Goal: Task Accomplishment & Management: Use online tool/utility

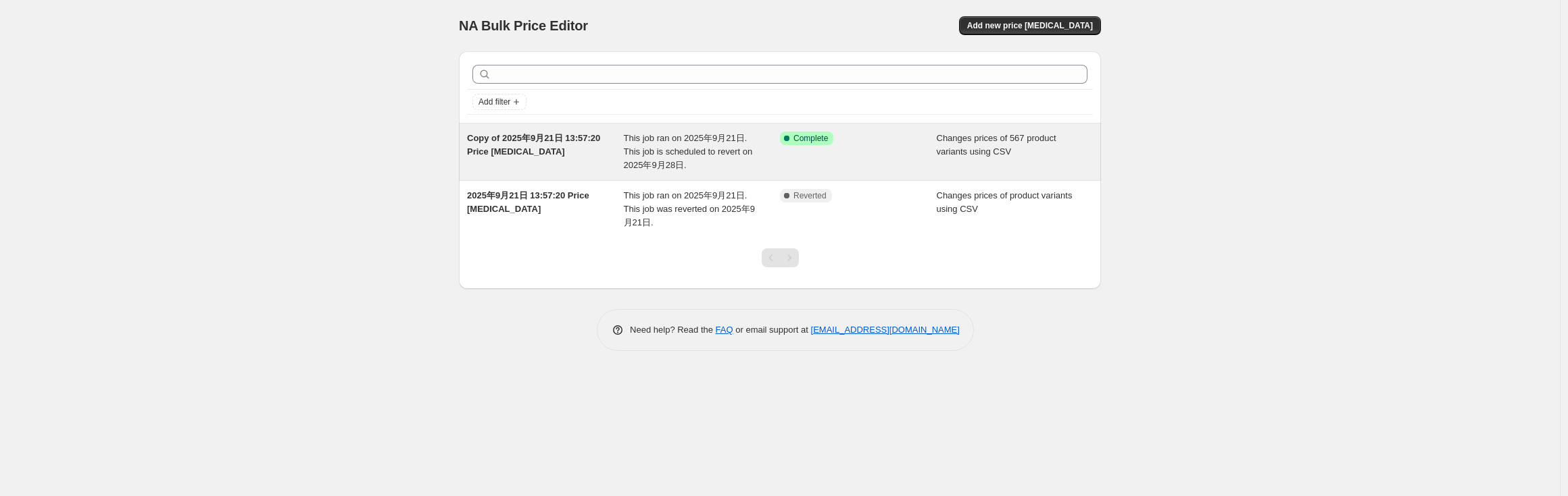
click at [790, 171] on div "Success Complete Complete" at bounding box center [858, 152] width 157 height 41
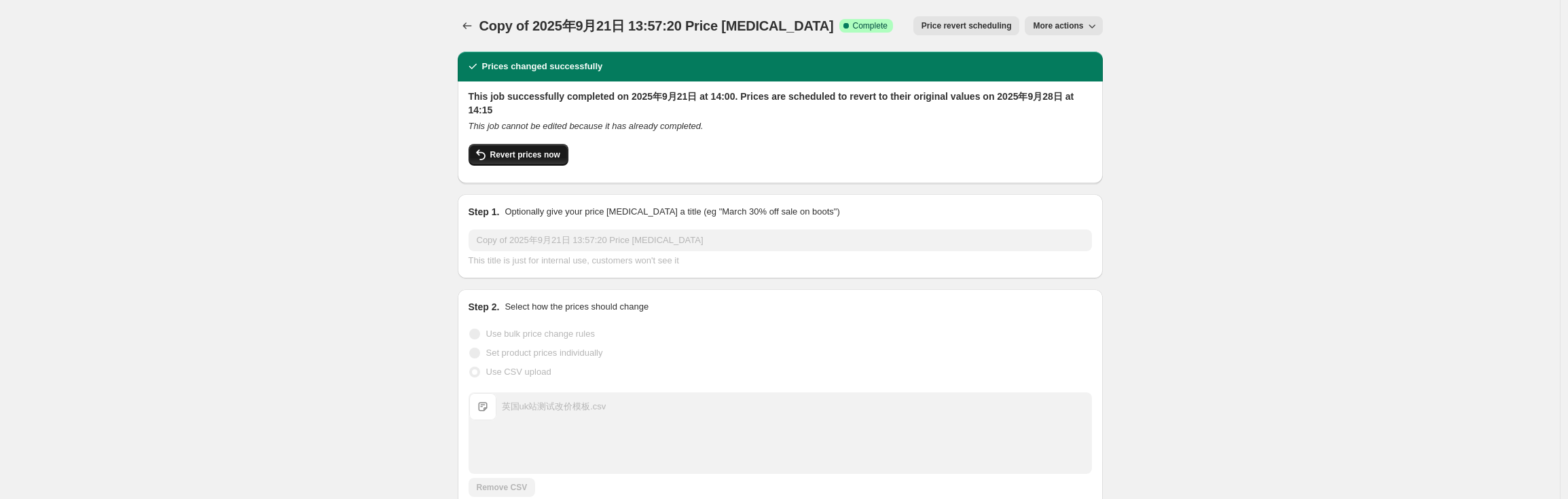
click at [524, 151] on span "Revert prices now" at bounding box center [525, 155] width 70 height 11
checkbox input "false"
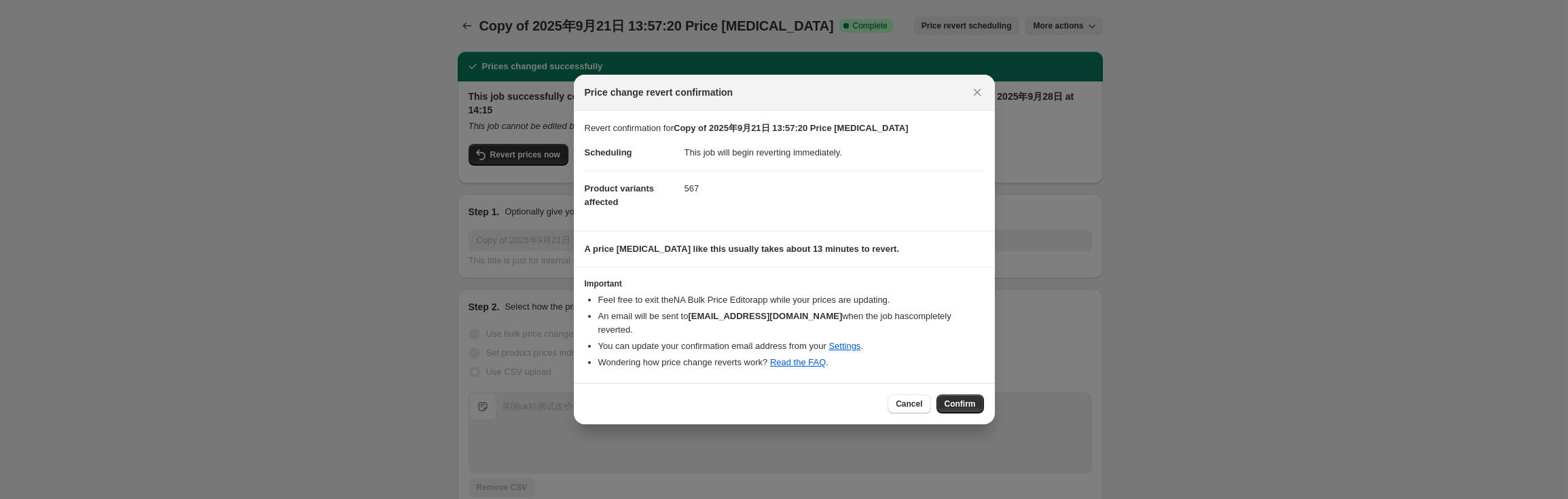
click at [941, 395] on button "Confirm" at bounding box center [960, 404] width 47 height 19
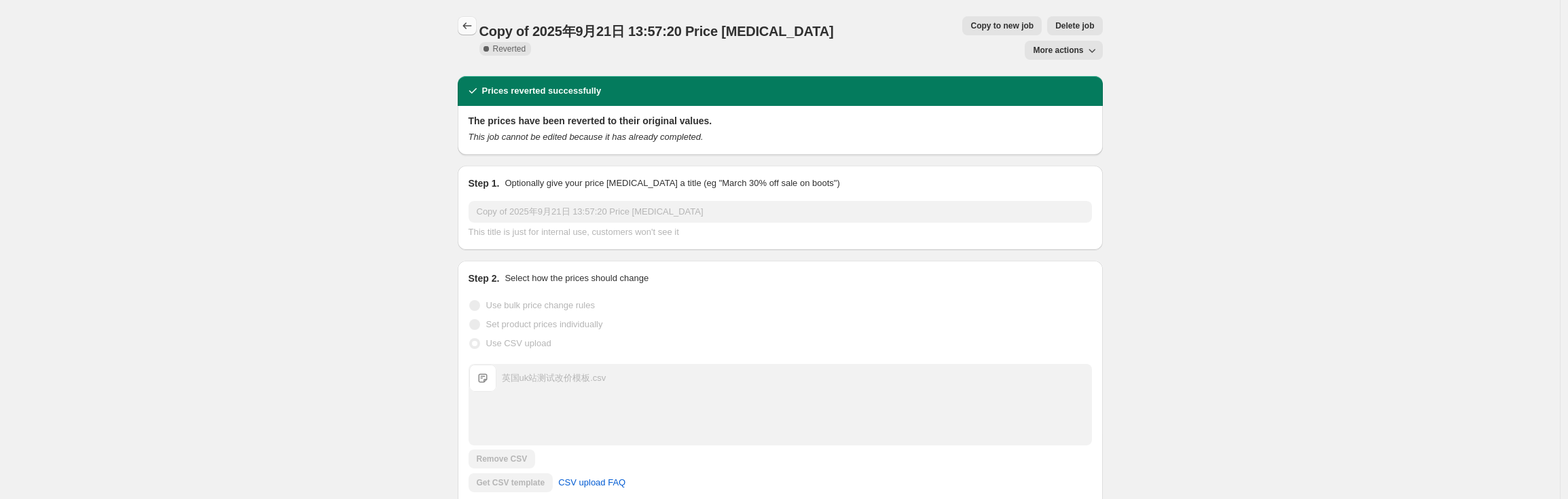
click at [471, 27] on icon "Price change jobs" at bounding box center [467, 25] width 14 height 14
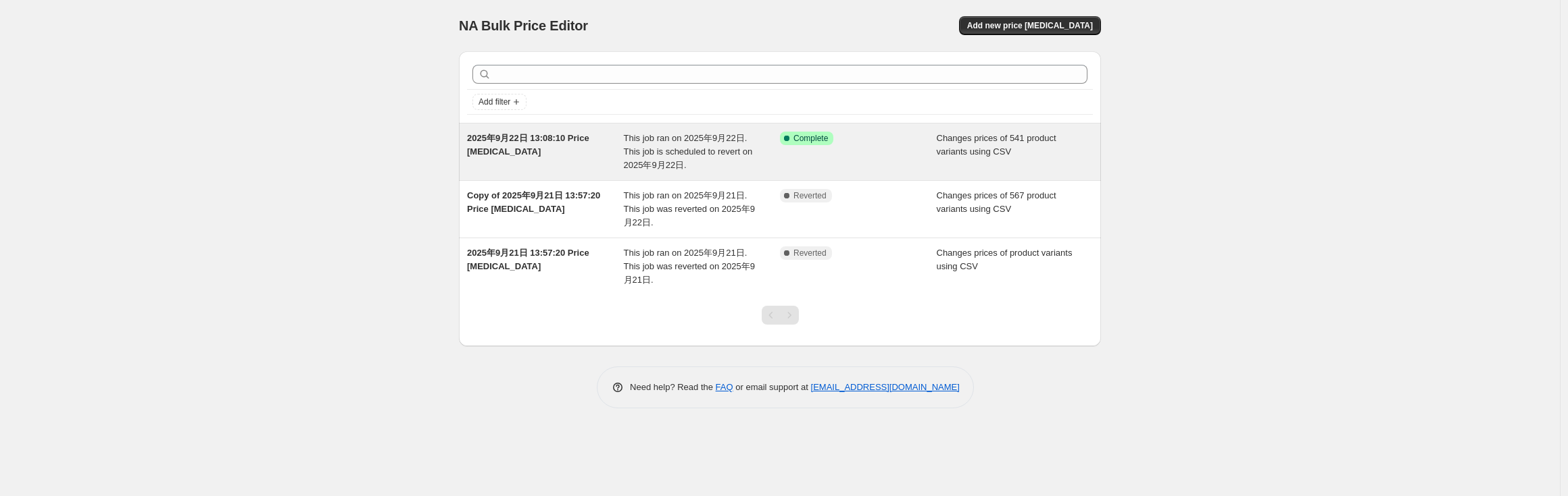
click at [785, 163] on div "Success Complete Complete" at bounding box center [858, 152] width 157 height 41
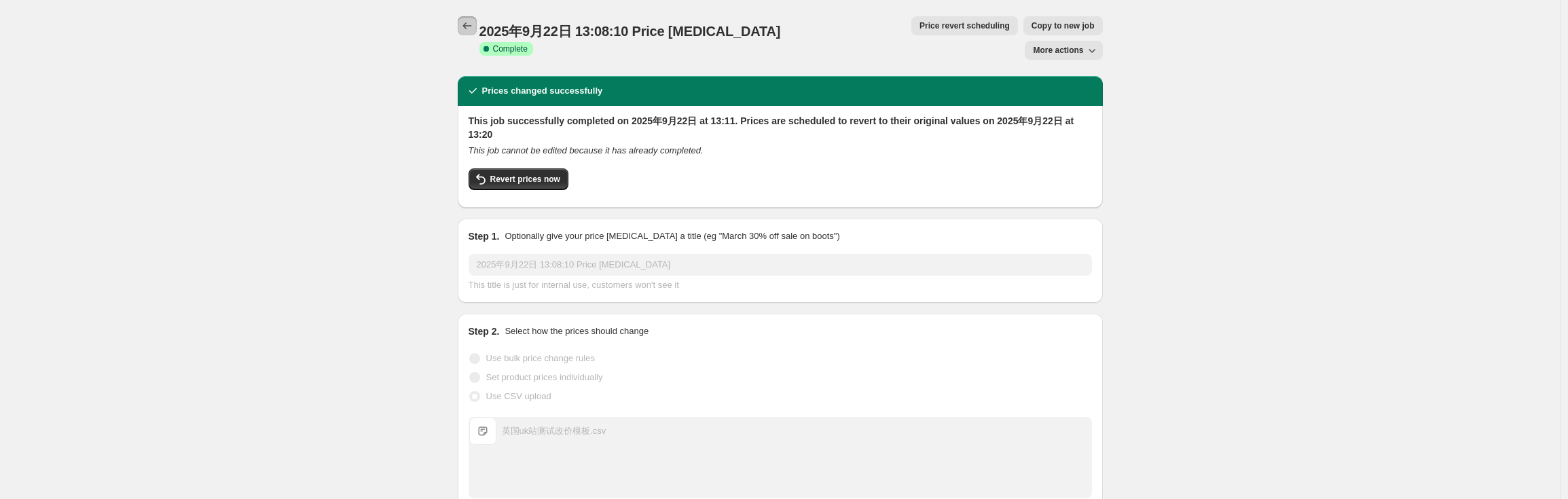
click at [474, 31] on icon "Price change jobs" at bounding box center [467, 25] width 14 height 14
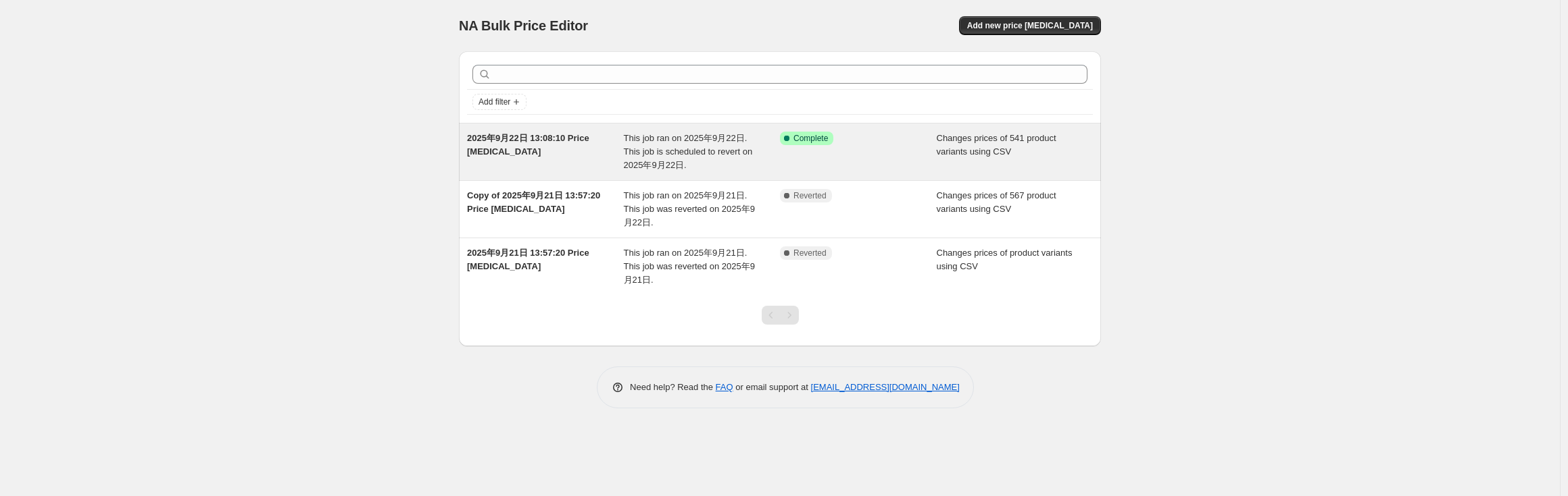
click at [738, 160] on div "This job ran on 2025年9月22日. This job is scheduled to revert on 2025年9月22日." at bounding box center [702, 152] width 157 height 41
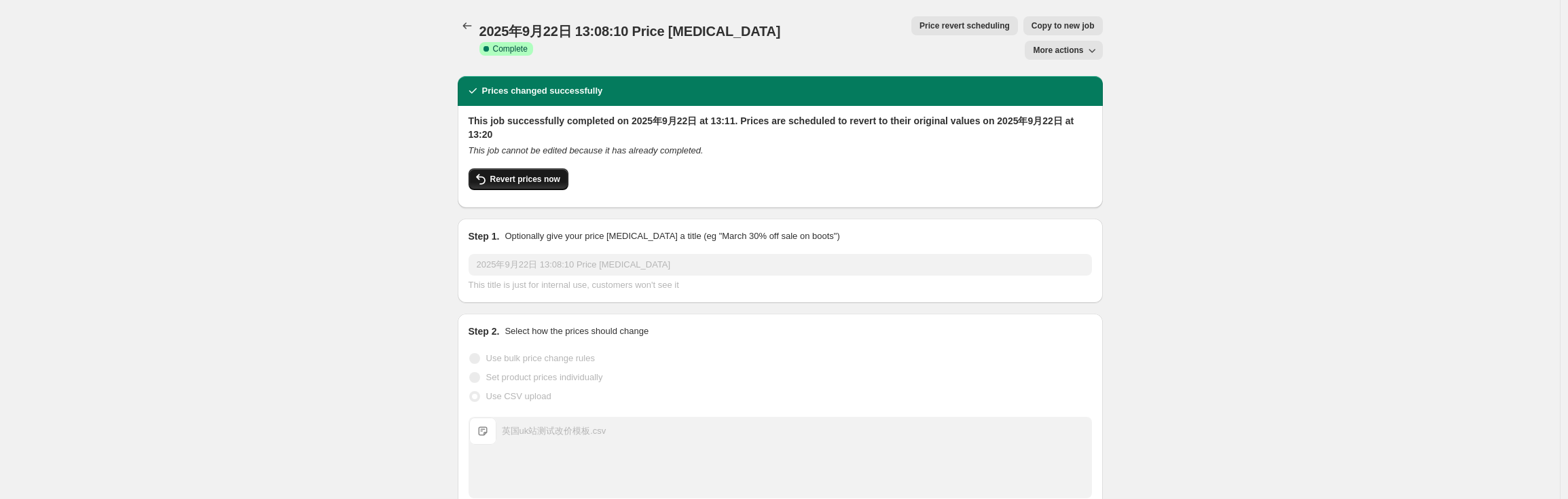
click at [553, 168] on button "Revert prices now" at bounding box center [518, 178] width 99 height 21
checkbox input "false"
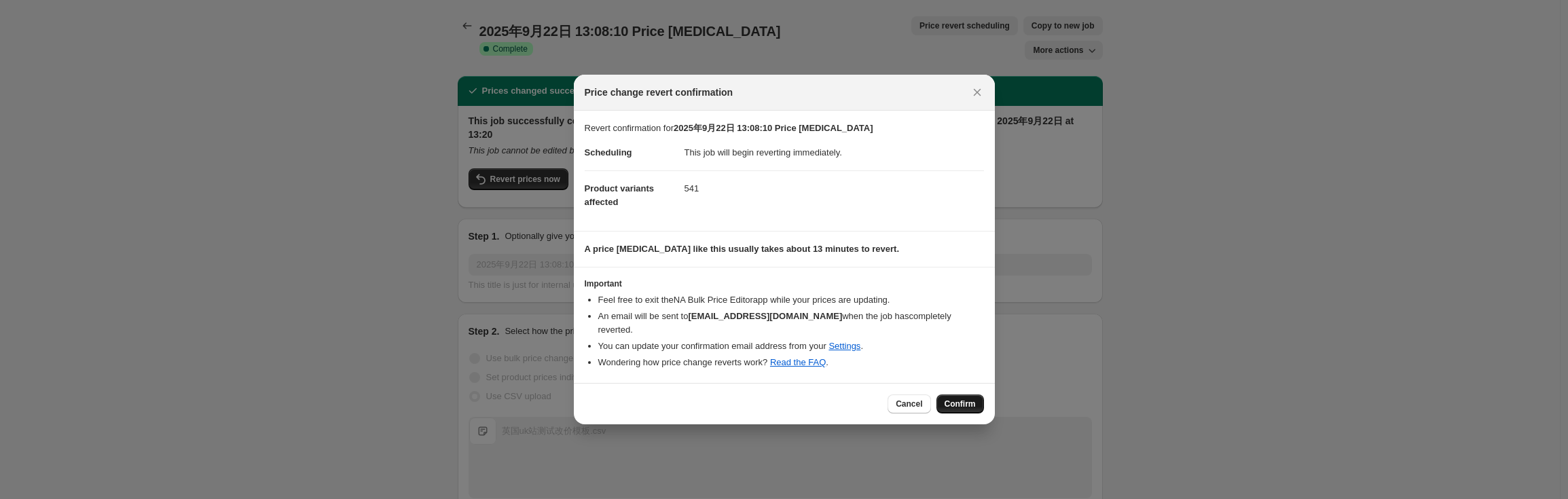
click at [968, 399] on span "Confirm" at bounding box center [960, 404] width 32 height 11
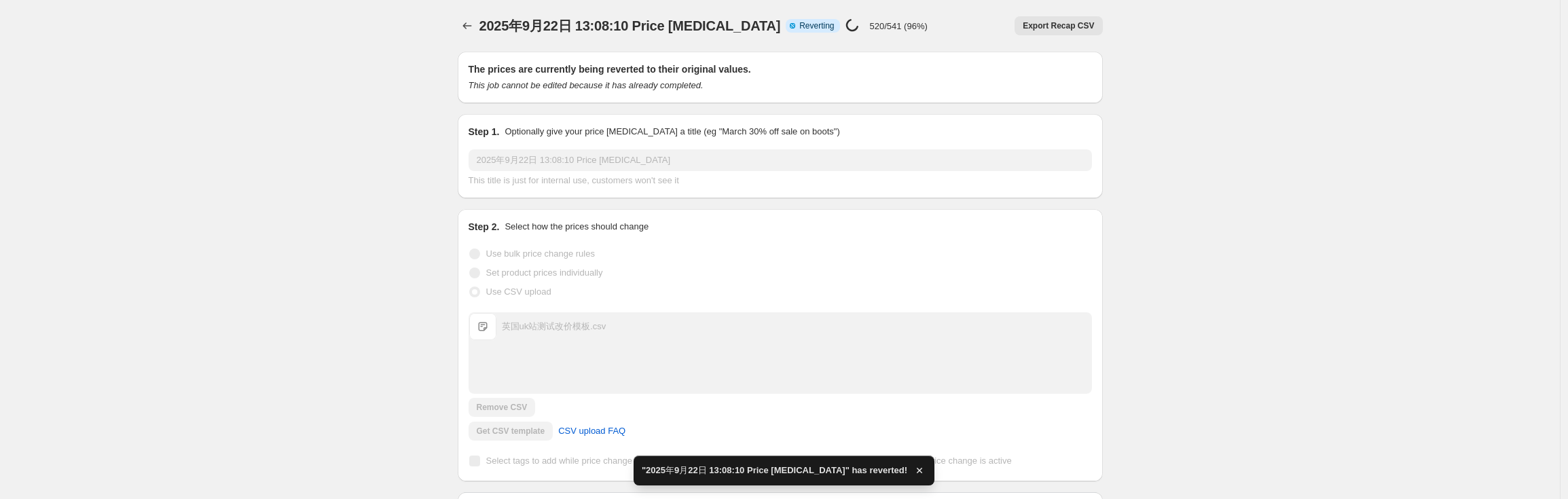
checkbox input "true"
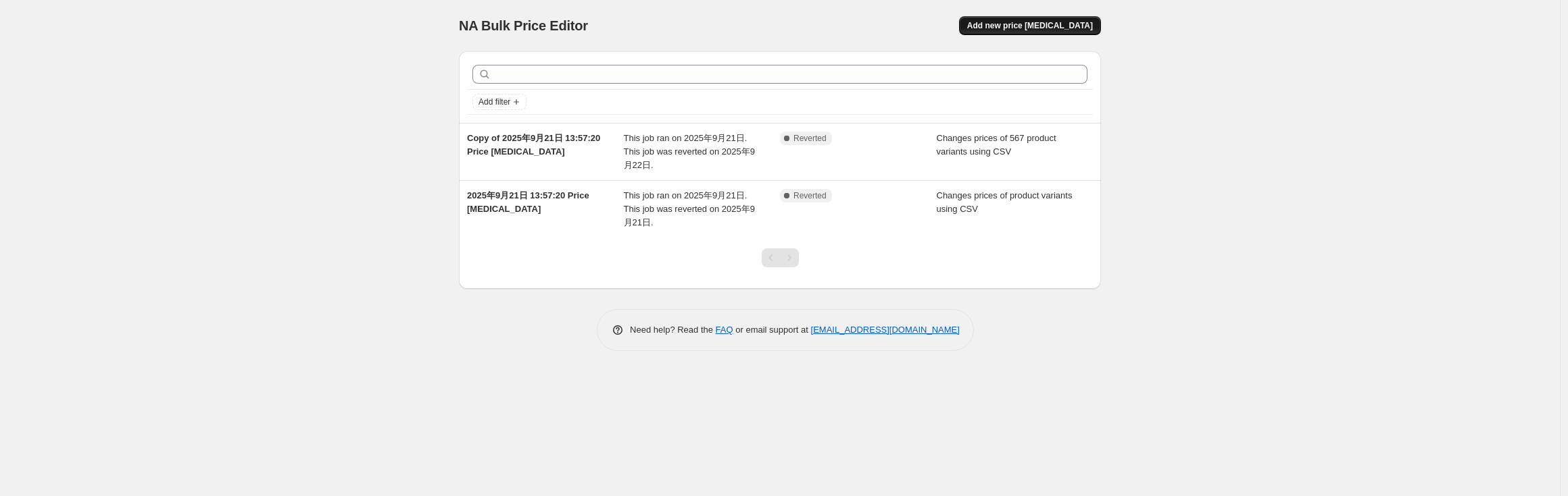
click at [1032, 31] on button "Add new price change job" at bounding box center [1030, 26] width 142 height 18
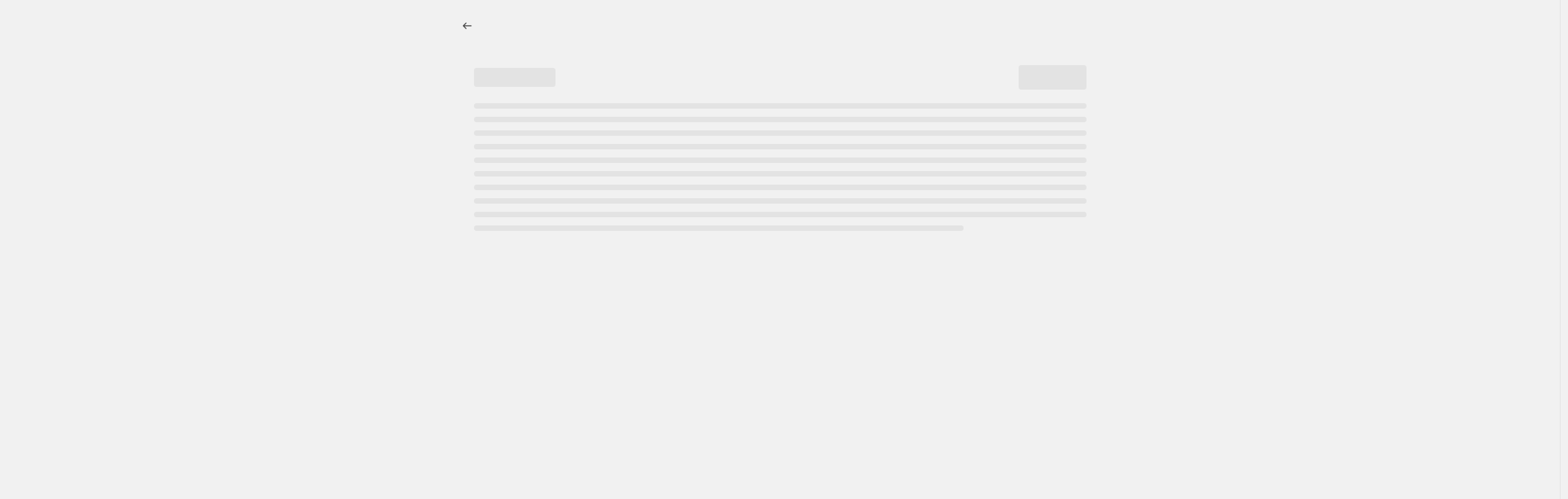
select select "percentage"
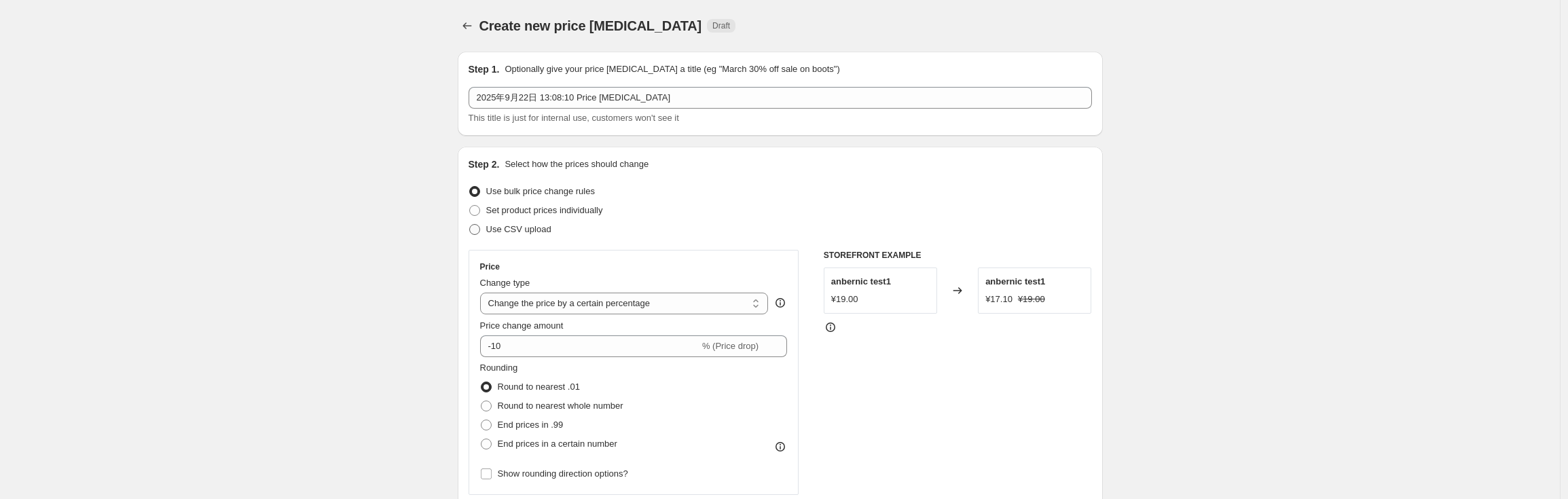
click at [484, 228] on label "Use CSV upload" at bounding box center [510, 230] width 83 height 19
click at [470, 225] on input "Use CSV upload" at bounding box center [469, 224] width 1 height 1
radio input "true"
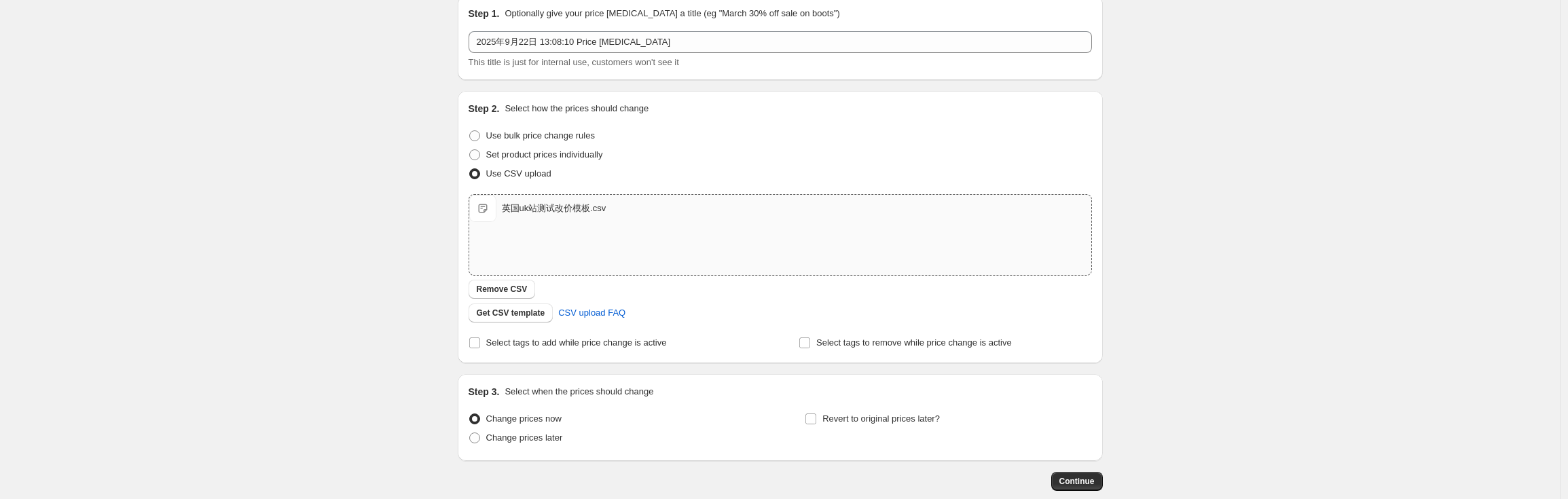
scroll to position [130, 0]
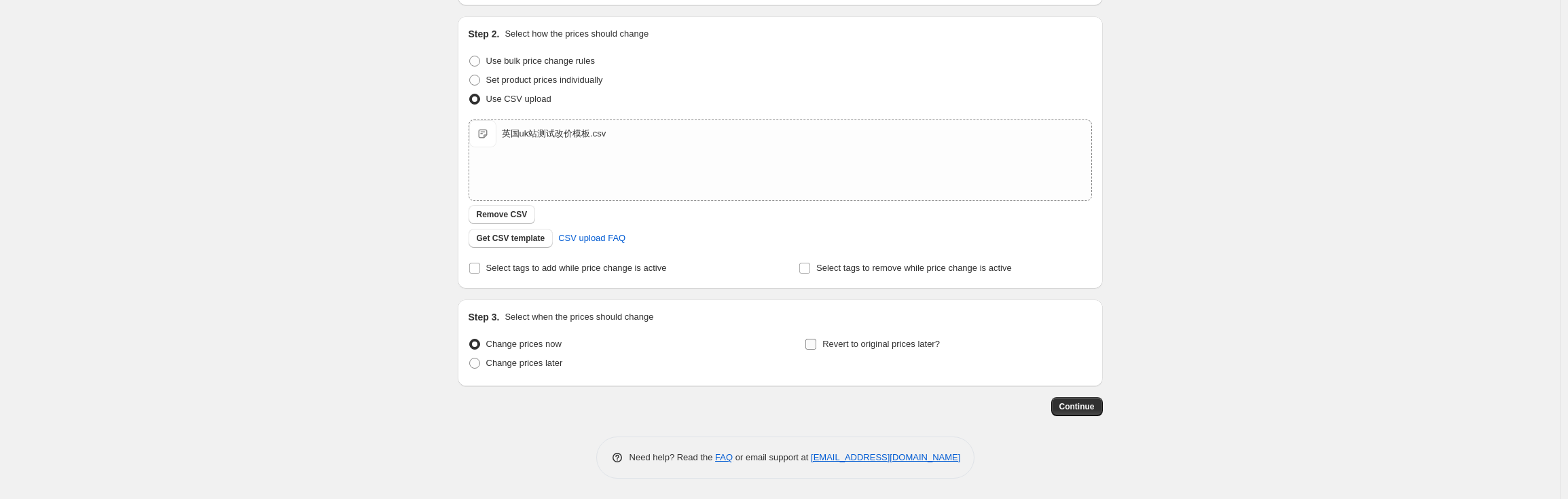
click at [817, 347] on input "Revert to original prices later?" at bounding box center [811, 345] width 11 height 11
checkbox input "true"
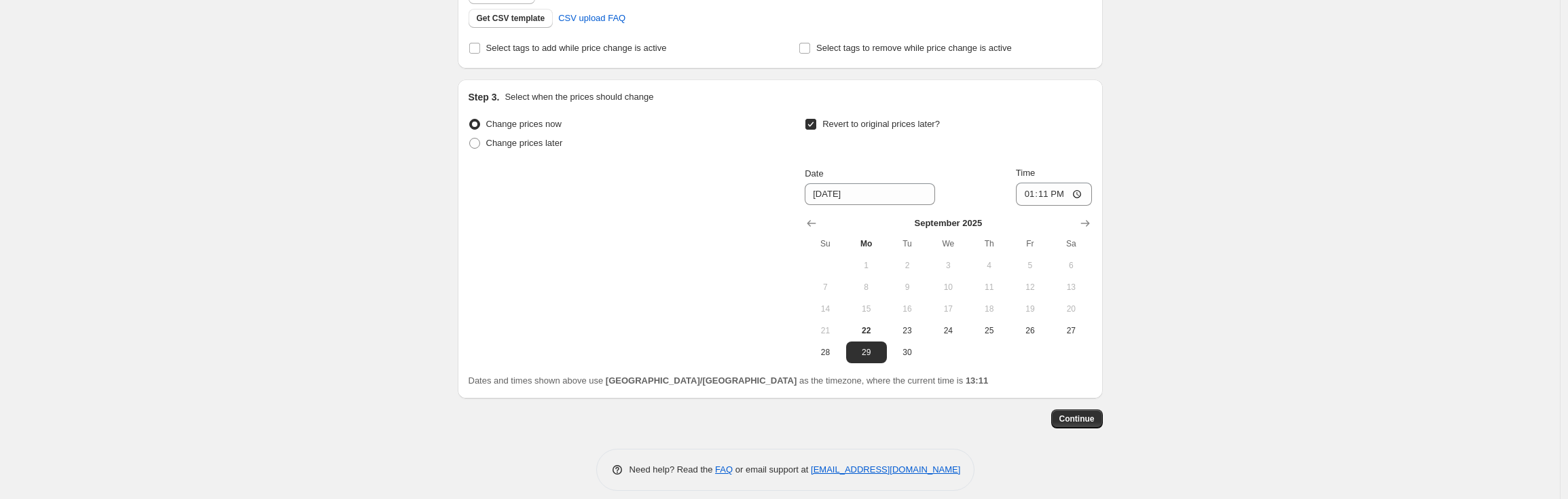
scroll to position [362, 0]
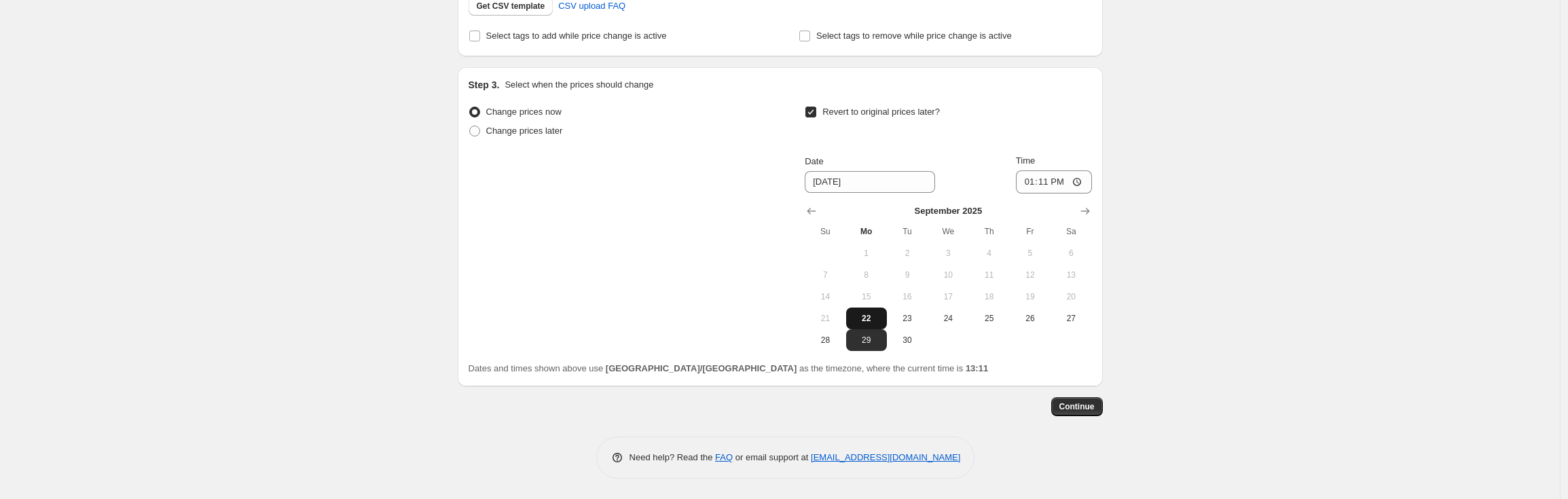
click at [873, 321] on span "22" at bounding box center [867, 319] width 30 height 11
type input "9/22/2025"
click at [1048, 181] on input "13:11" at bounding box center [1054, 182] width 76 height 23
click at [1064, 182] on input "13:11" at bounding box center [1054, 182] width 76 height 23
type input "13:20"
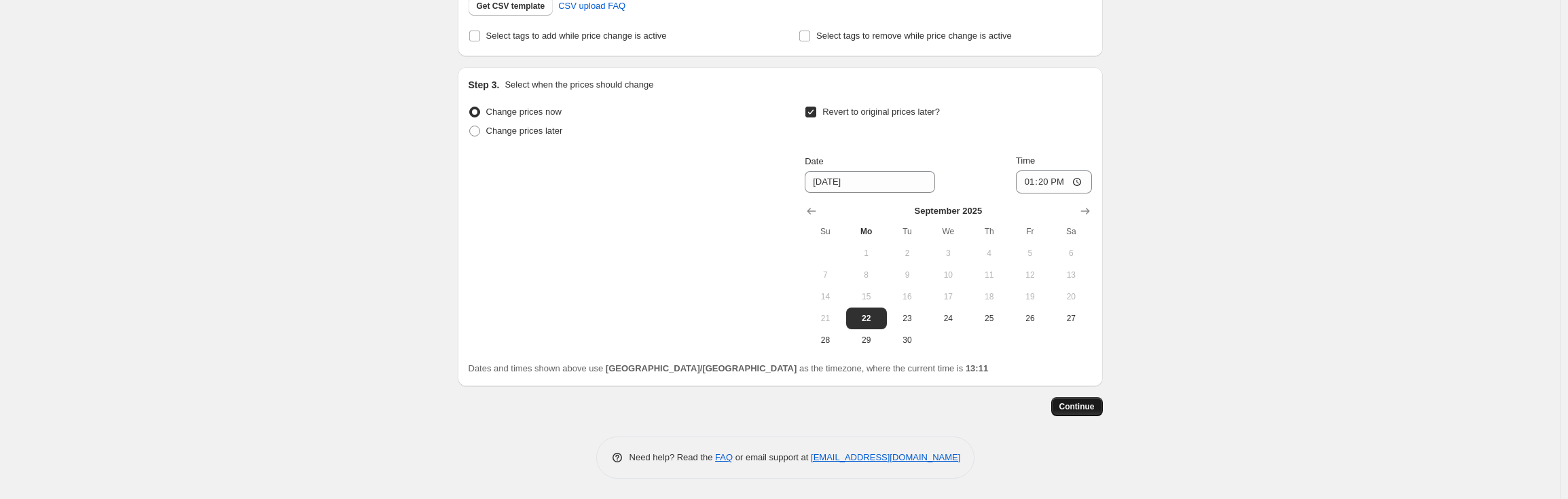
click at [1080, 397] on div "Step 1. Optionally give your price change job a title (eg "March 30% off sale o…" at bounding box center [775, 46] width 656 height 739
click at [1082, 401] on span "Continue" at bounding box center [1078, 407] width 35 height 11
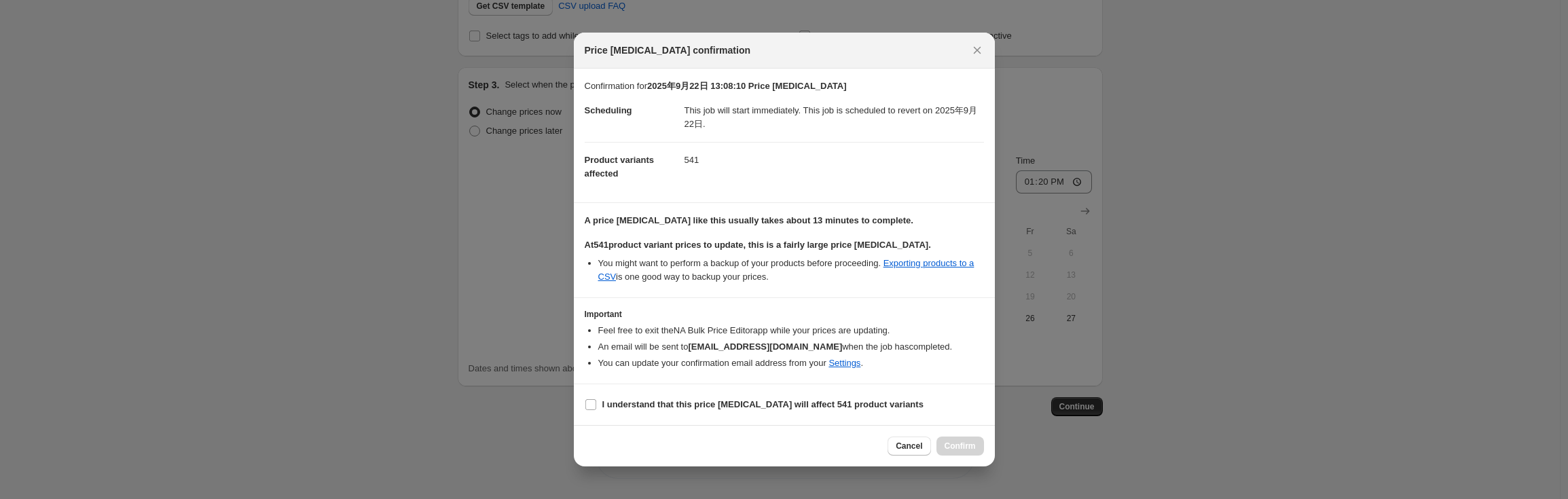
click at [650, 424] on section "I understand that this price change job will affect 541 product variants" at bounding box center [784, 405] width 421 height 41
click at [653, 413] on label "I understand that this price change job will affect 541 product variants" at bounding box center [754, 405] width 339 height 19
click at [596, 411] on input "I understand that this price change job will affect 541 product variants" at bounding box center [591, 405] width 11 height 11
checkbox input "true"
click at [957, 450] on span "Confirm" at bounding box center [960, 447] width 32 height 11
